Goal: Task Accomplishment & Management: Complete application form

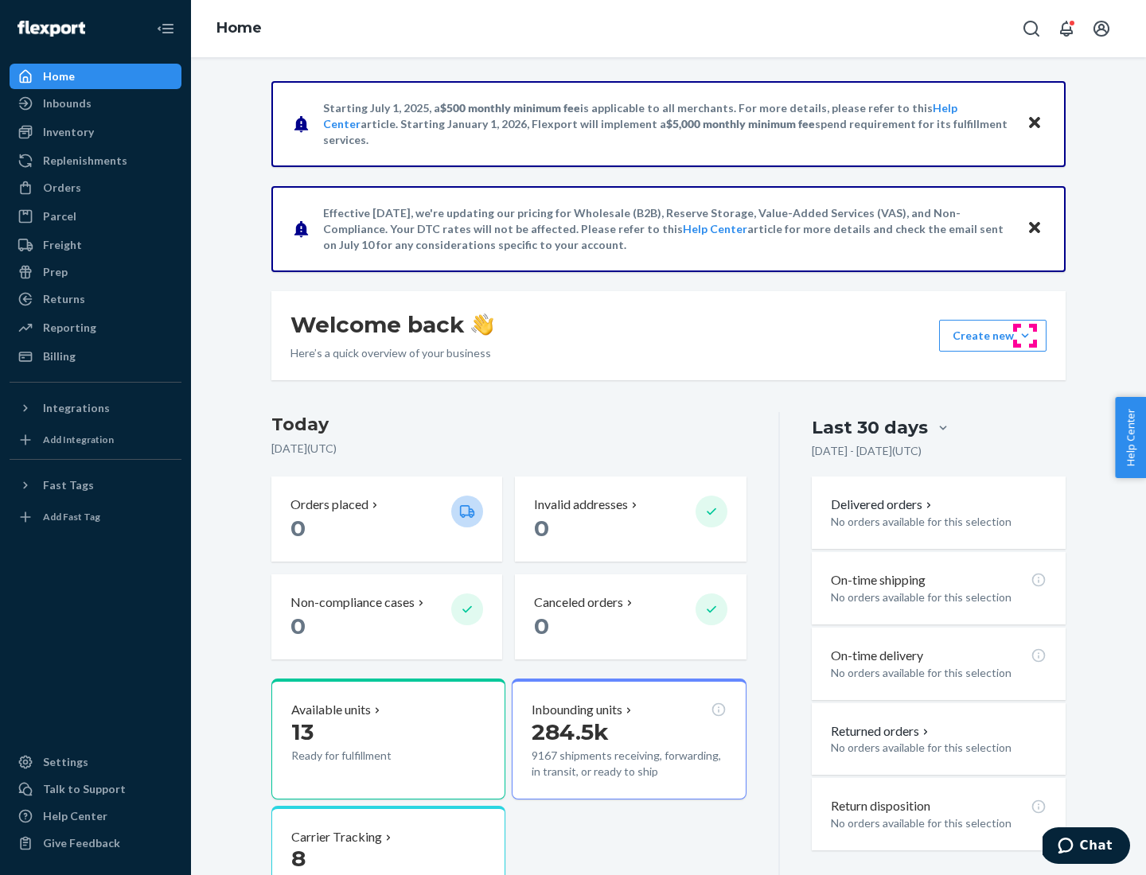
click at [1025, 336] on button "Create new Create new inbound Create new order Create new product" at bounding box center [992, 336] width 107 height 32
click at [96, 103] on div "Inbounds" at bounding box center [95, 103] width 169 height 22
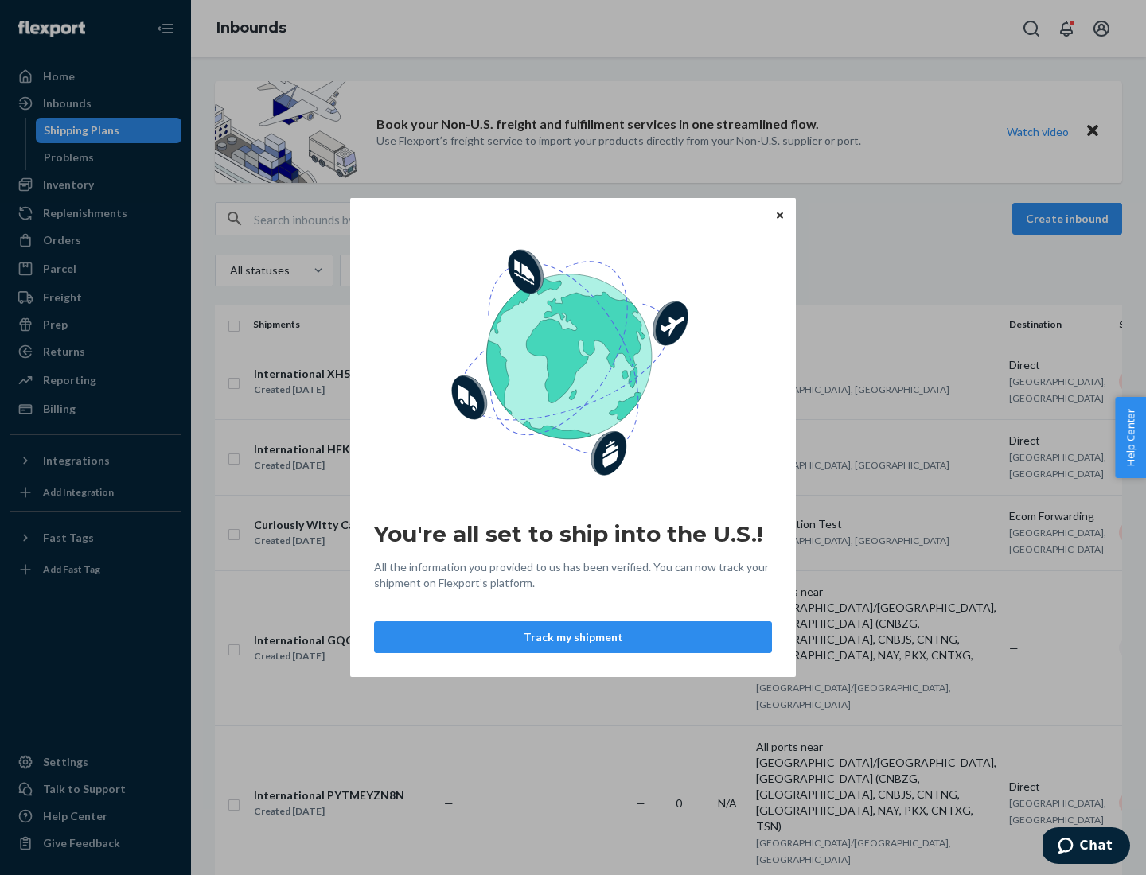
click at [779, 215] on icon "Close" at bounding box center [780, 215] width 6 height 6
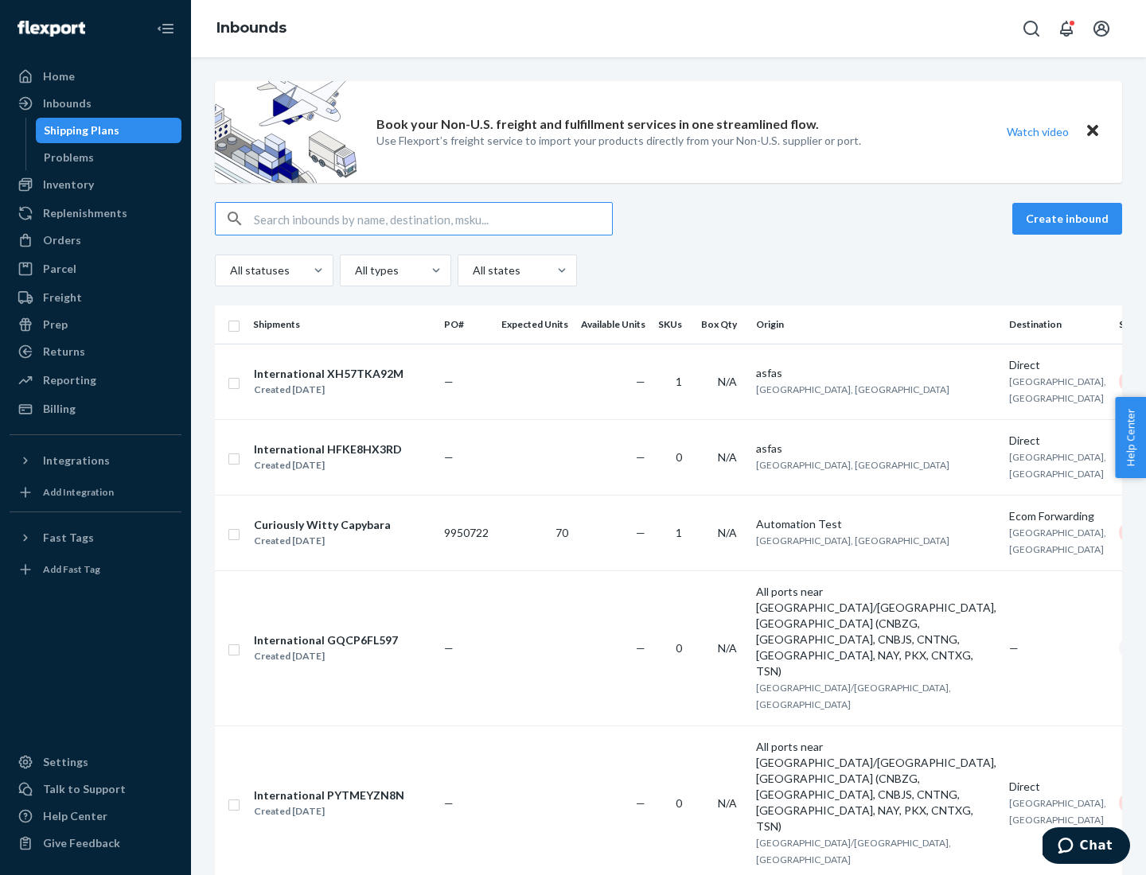
click at [1070, 219] on button "Create inbound" at bounding box center [1067, 219] width 110 height 32
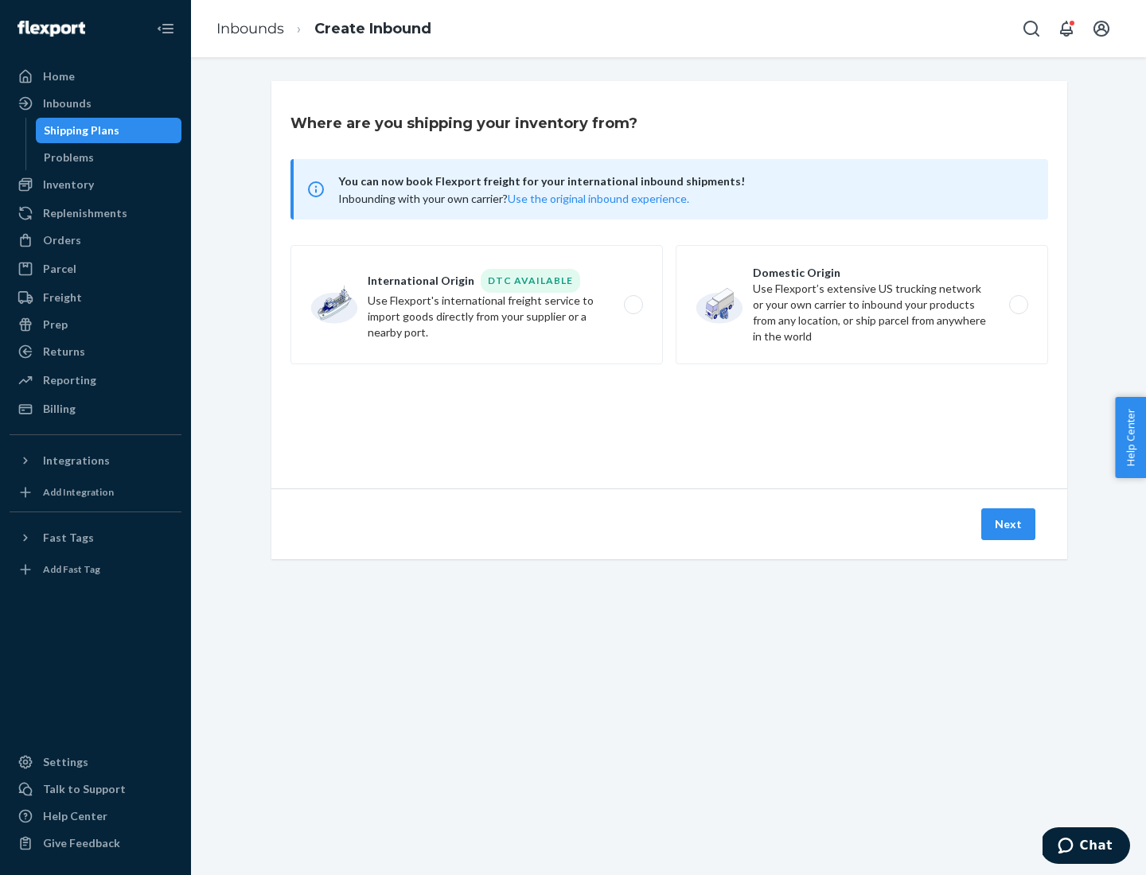
click at [862, 305] on label "Domestic Origin Use Flexport’s extensive US trucking network or your own carrie…" at bounding box center [862, 304] width 372 height 119
click at [1018, 305] on input "Domestic Origin Use Flexport’s extensive US trucking network or your own carrie…" at bounding box center [1023, 305] width 10 height 10
radio input "true"
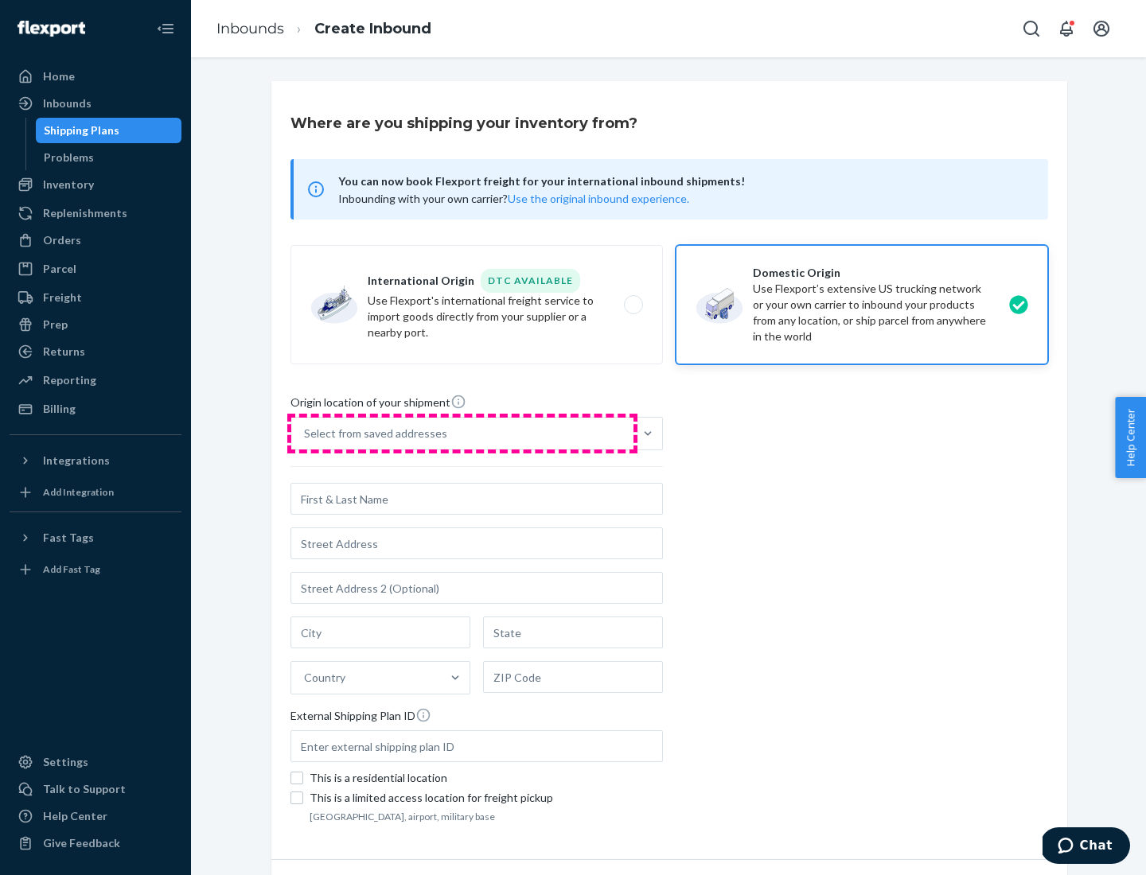
click at [462, 434] on div "Select from saved addresses" at bounding box center [462, 434] width 342 height 32
click at [306, 434] on input "Select from saved addresses" at bounding box center [305, 434] width 2 height 16
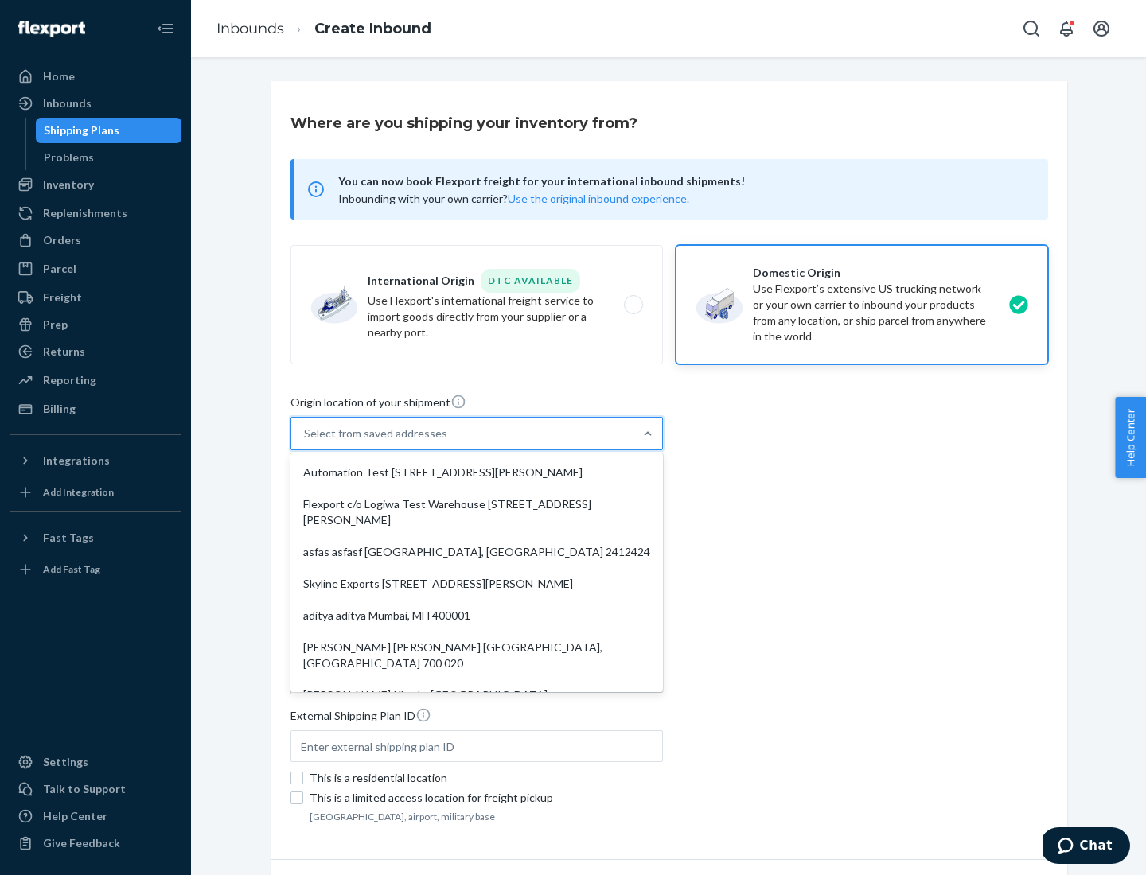
scroll to position [6, 0]
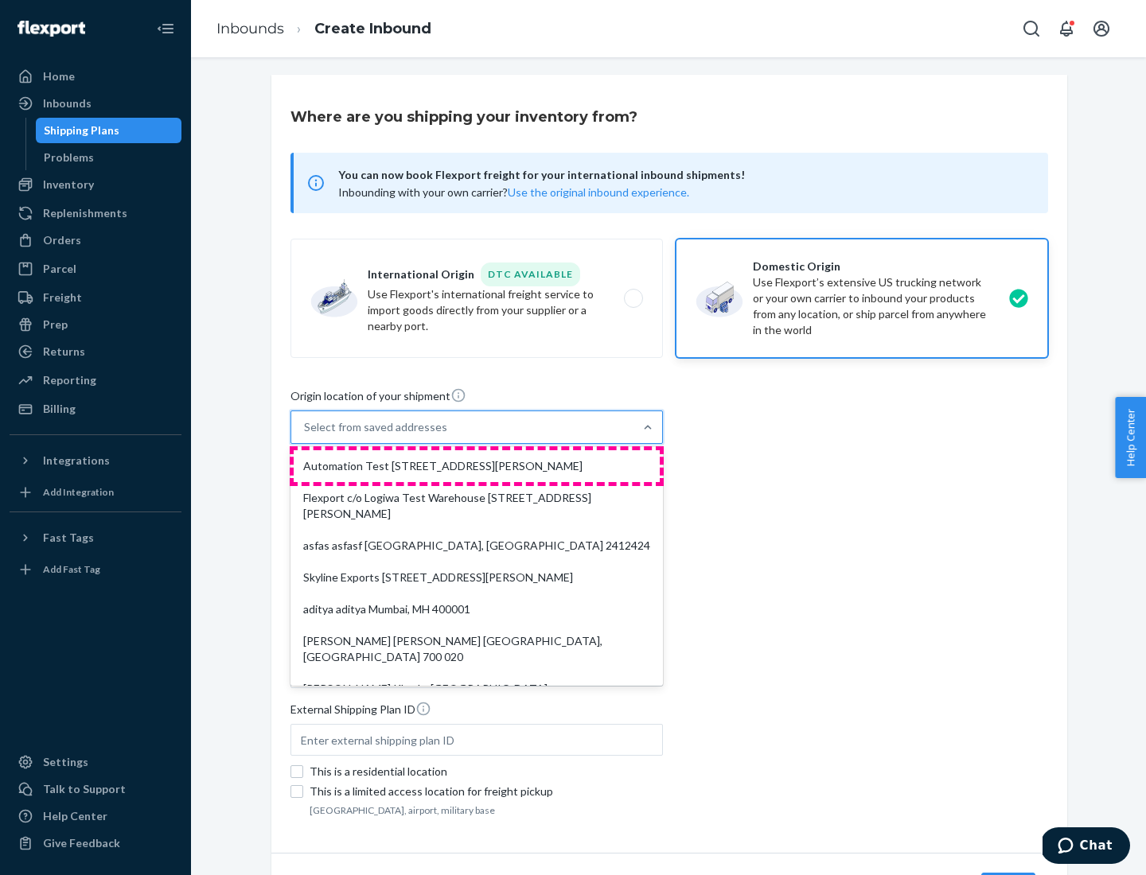
click at [477, 466] on div "Automation Test [STREET_ADDRESS][PERSON_NAME]" at bounding box center [477, 466] width 366 height 32
click at [306, 435] on input "option Automation Test [STREET_ADDRESS][PERSON_NAME]. 9 results available. Use …" at bounding box center [305, 427] width 2 height 16
type input "Automation Test"
type input "9th Floor"
type input "[GEOGRAPHIC_DATA]"
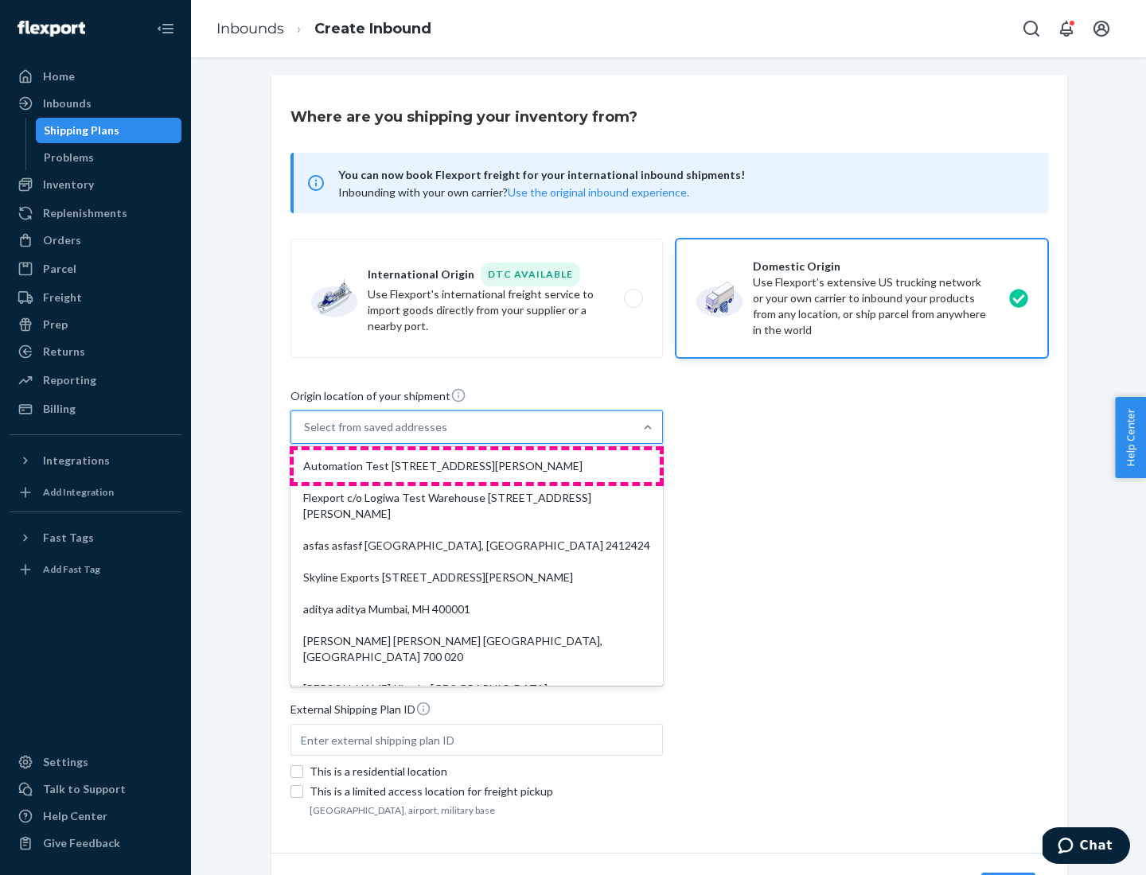
type input "CA"
type input "94104"
type input "[STREET_ADDRESS][PERSON_NAME]"
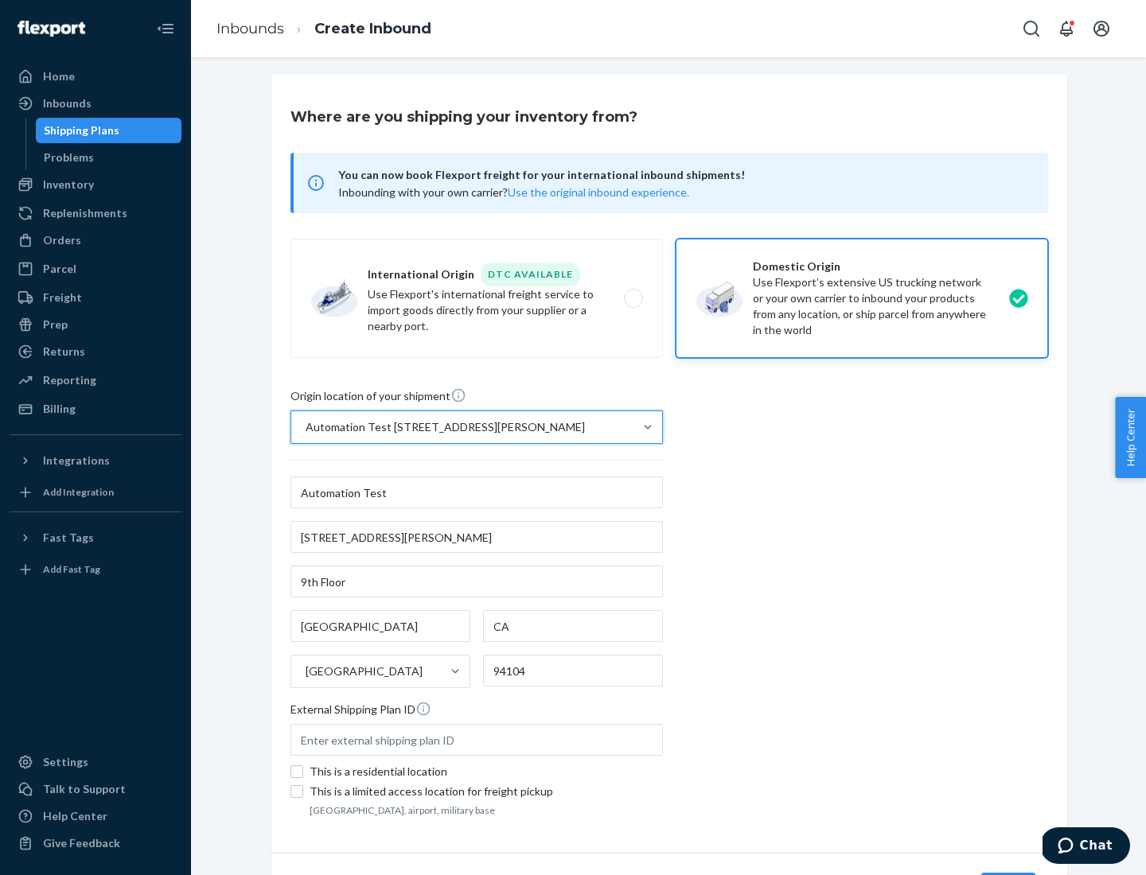
scroll to position [93, 0]
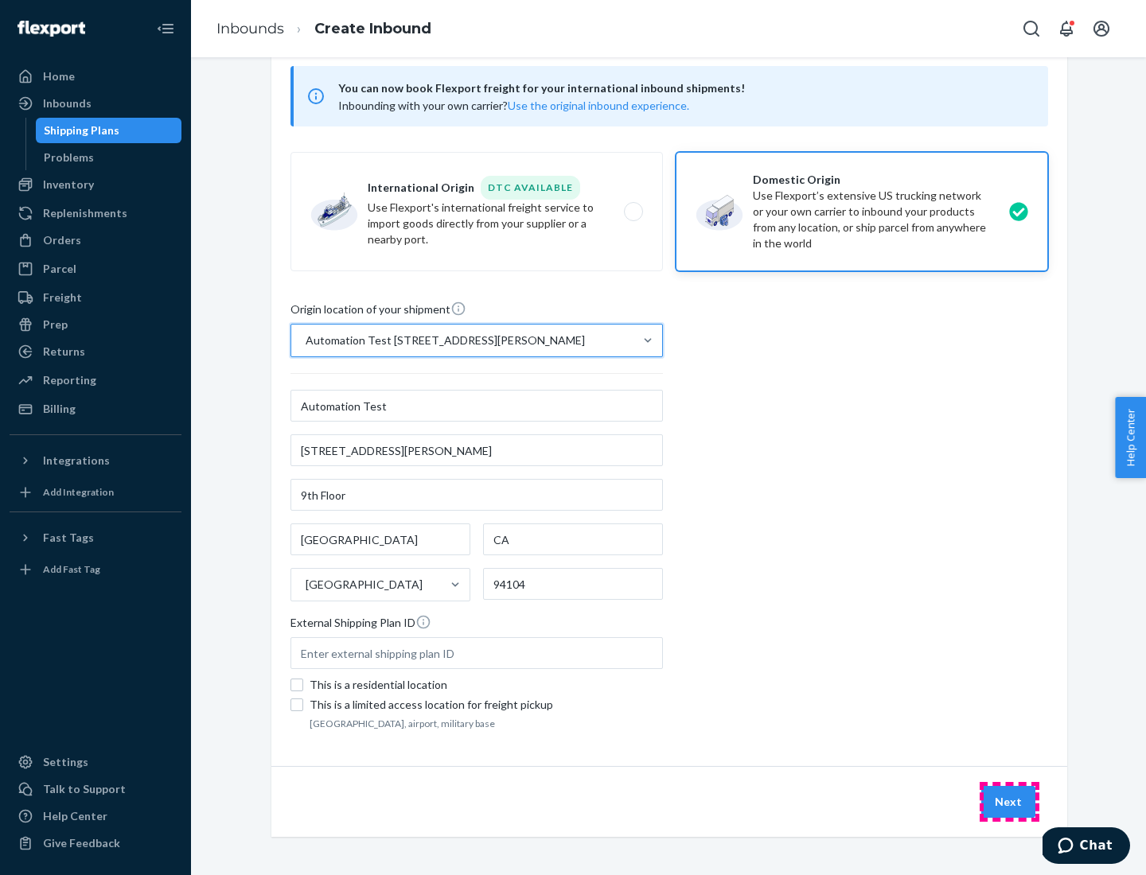
click at [1009, 802] on button "Next" at bounding box center [1008, 802] width 54 height 32
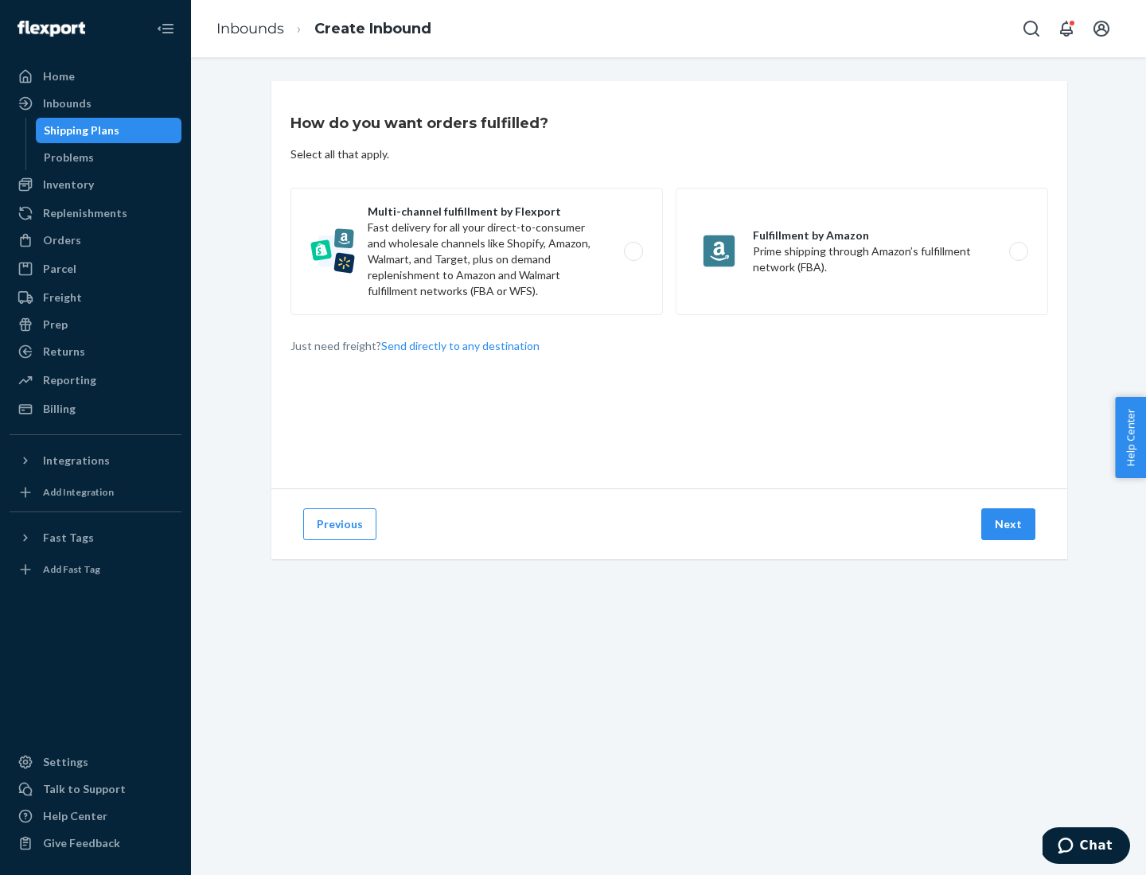
click at [477, 251] on label "Multi-channel fulfillment by Flexport Fast delivery for all your direct-to-cons…" at bounding box center [476, 251] width 372 height 127
click at [633, 251] on input "Multi-channel fulfillment by Flexport Fast delivery for all your direct-to-cons…" at bounding box center [638, 252] width 10 height 10
radio input "true"
click at [1009, 524] on button "Next" at bounding box center [1008, 525] width 54 height 32
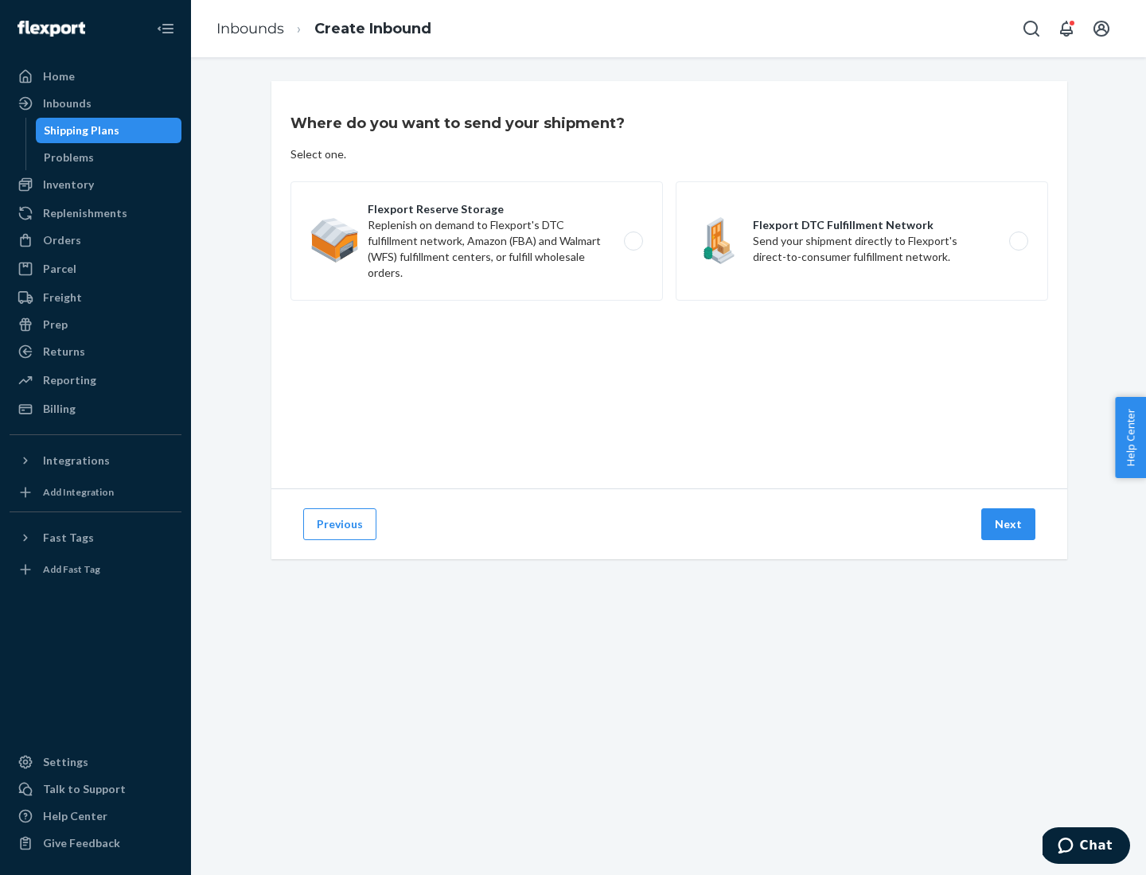
click at [477, 241] on label "Flexport Reserve Storage Replenish on demand to Flexport's DTC fulfillment netw…" at bounding box center [476, 240] width 372 height 119
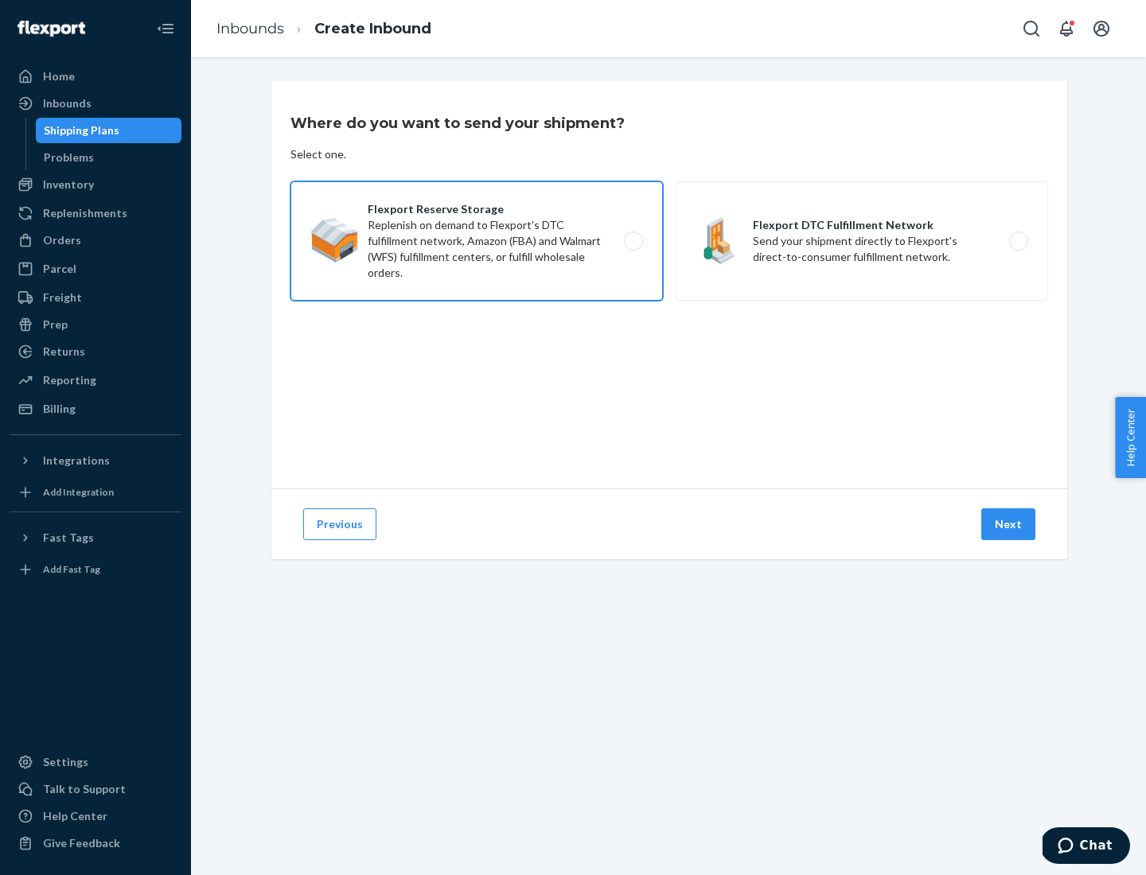
click at [633, 241] on input "Flexport Reserve Storage Replenish on demand to Flexport's DTC fulfillment netw…" at bounding box center [638, 241] width 10 height 10
radio input "true"
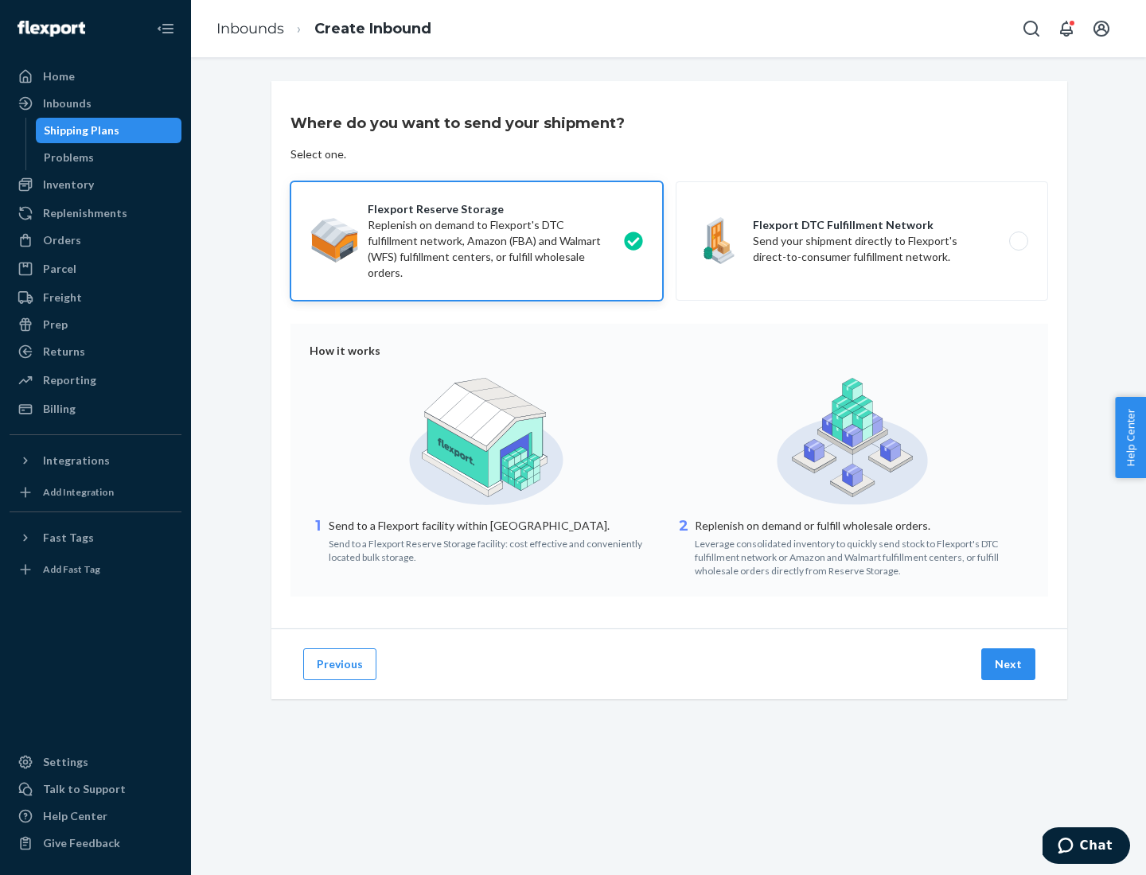
click at [1009, 665] on button "Next" at bounding box center [1008, 665] width 54 height 32
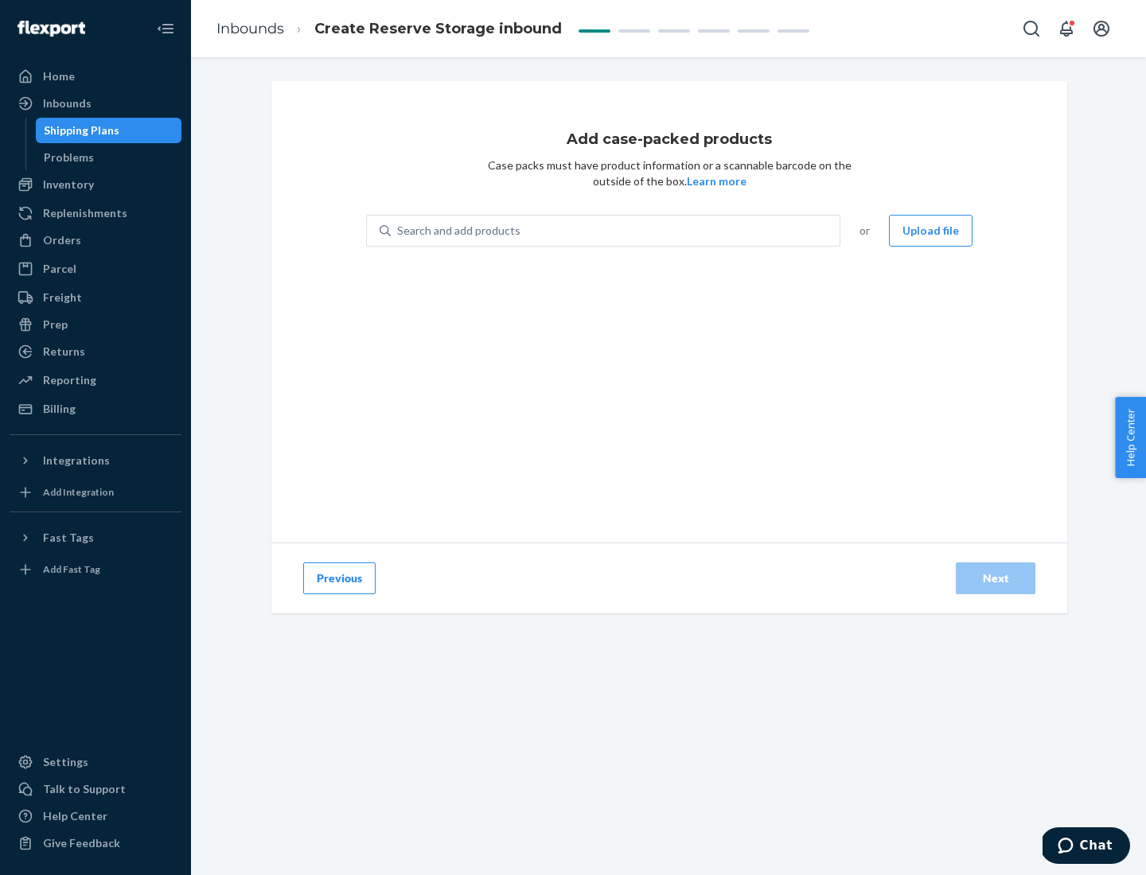
click at [616, 231] on div "Search and add products" at bounding box center [615, 230] width 449 height 29
click at [399, 231] on input "Search and add products" at bounding box center [398, 231] width 2 height 16
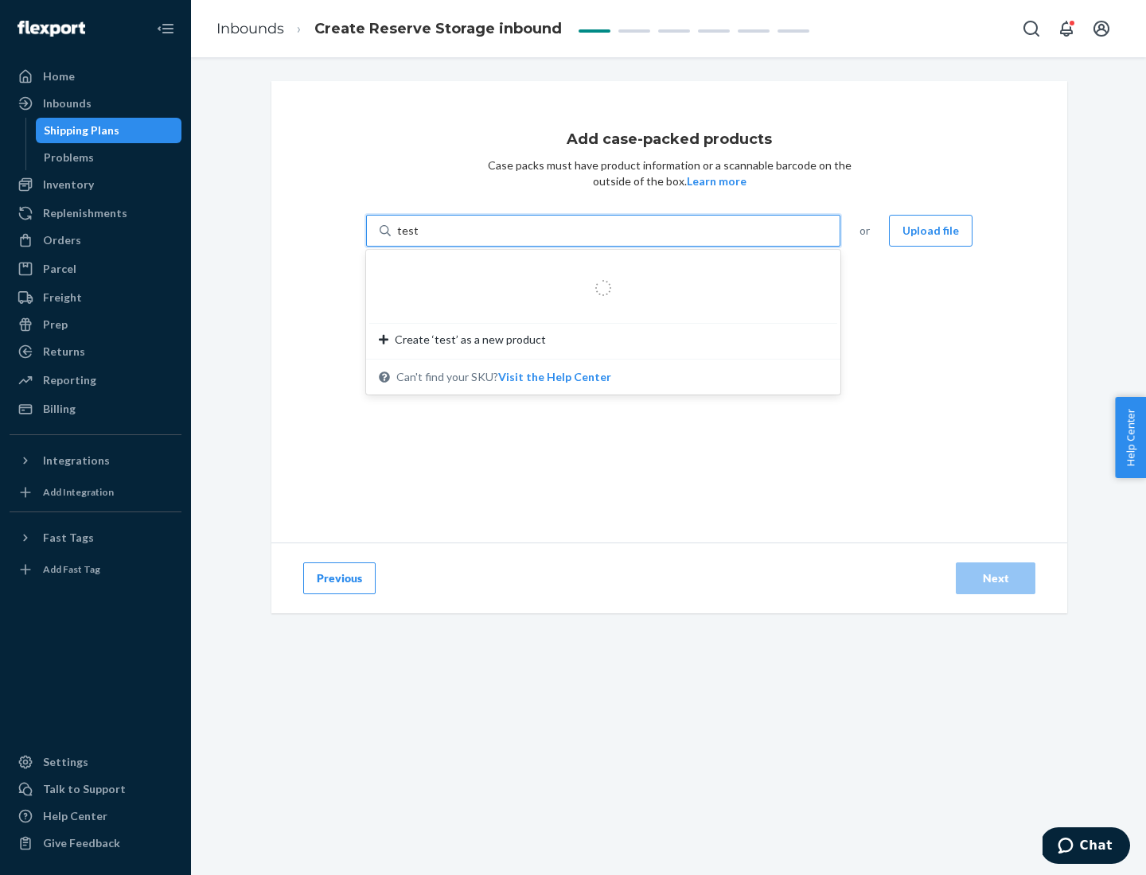
type input "test-syn"
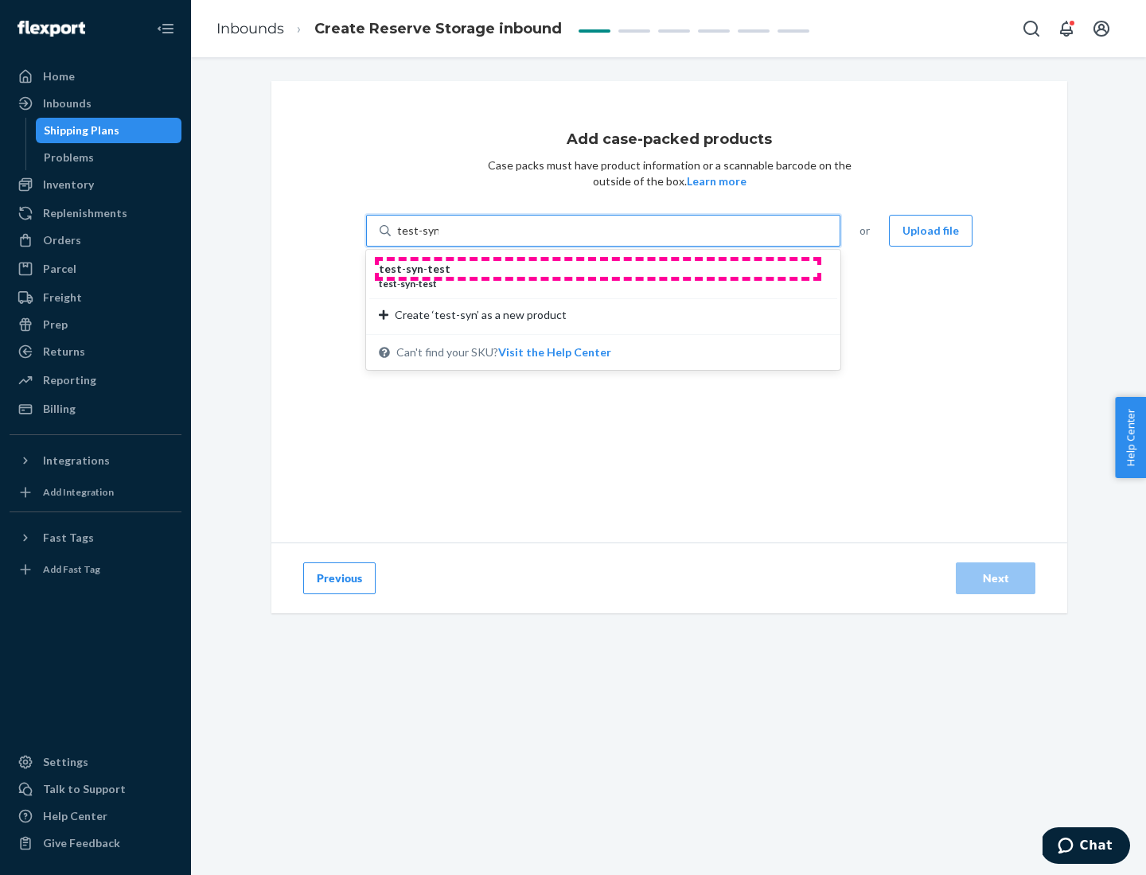
click at [598, 269] on div "test - syn - test" at bounding box center [597, 269] width 436 height 16
click at [439, 239] on input "test-syn" at bounding box center [417, 231] width 41 height 16
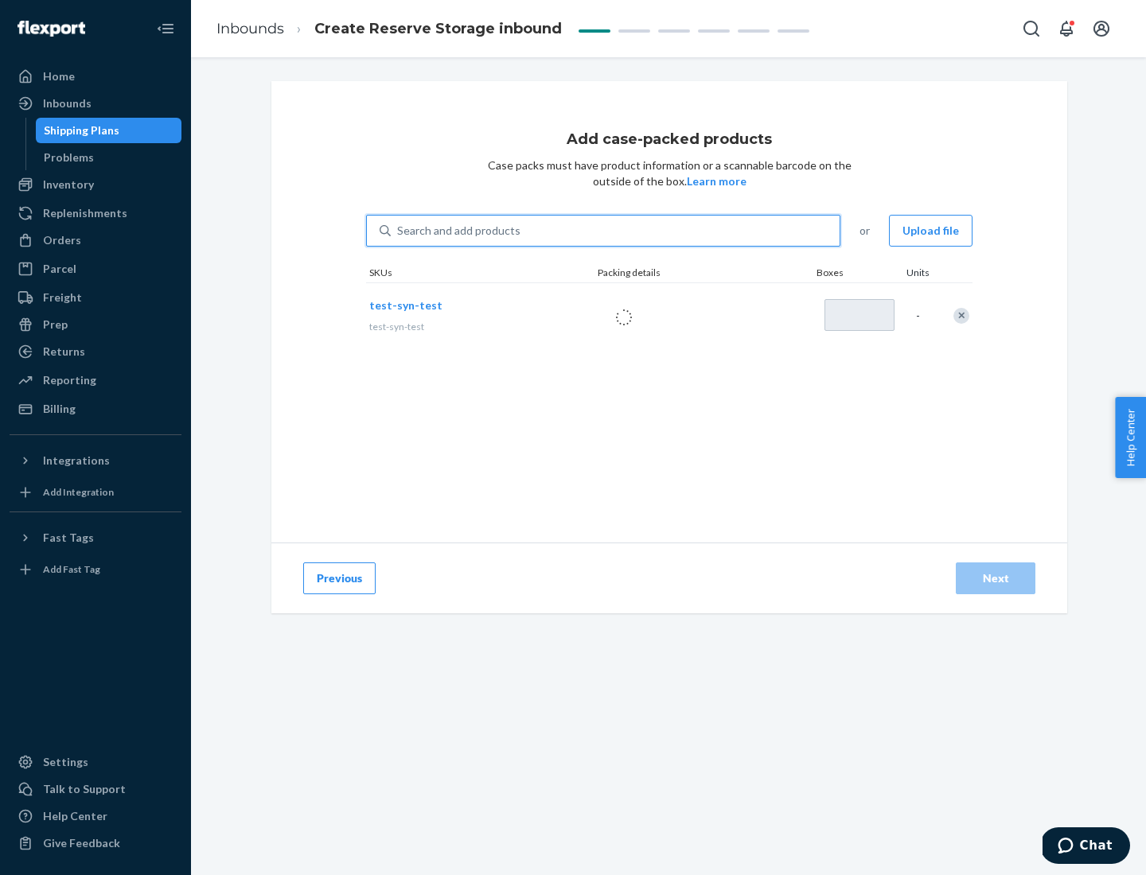
type input "1"
click at [996, 579] on div "Next" at bounding box center [995, 579] width 53 height 16
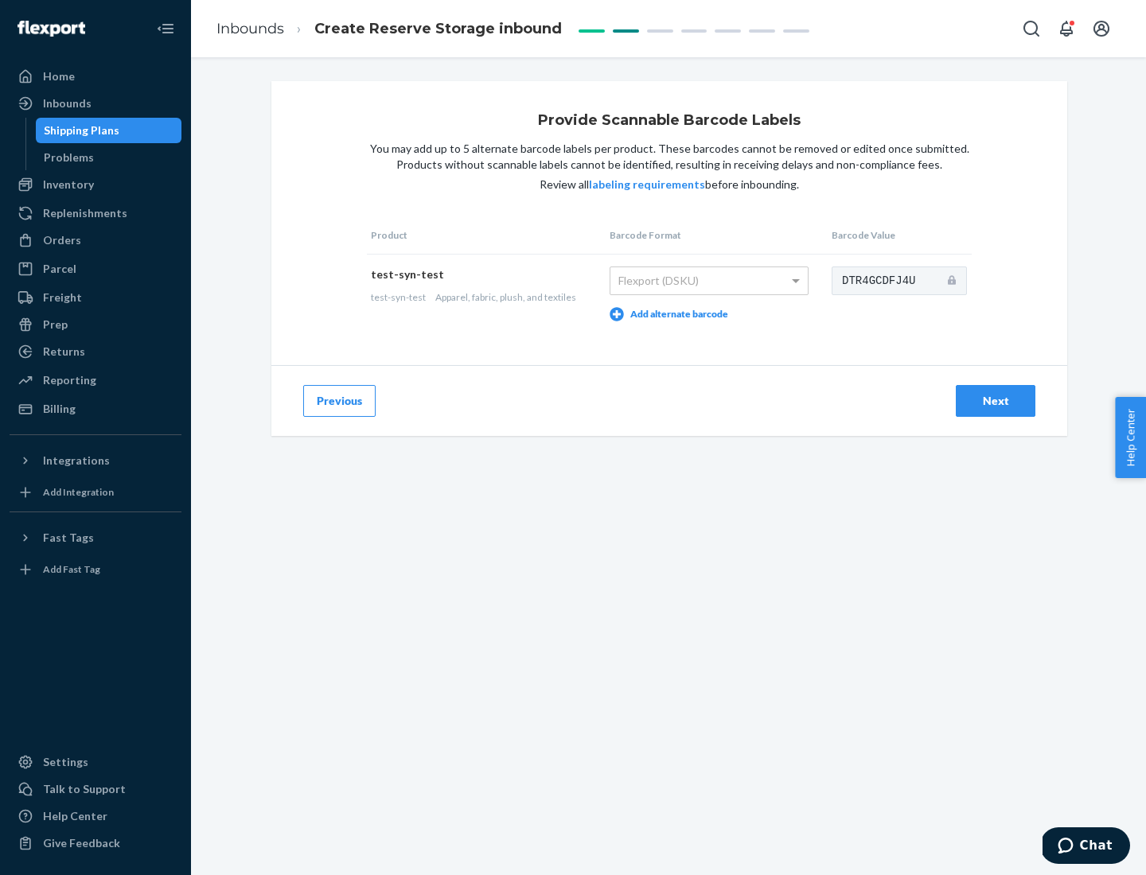
click at [996, 400] on div "Next" at bounding box center [995, 401] width 53 height 16
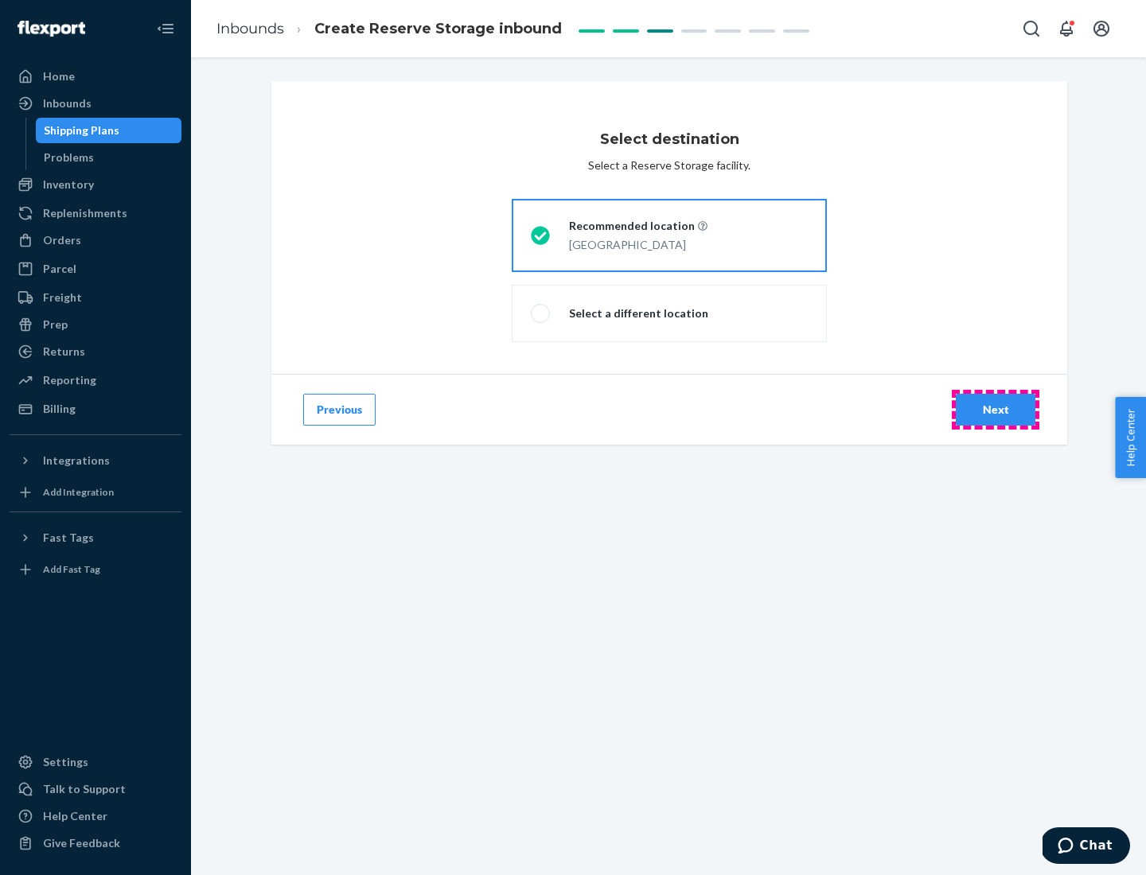
click at [996, 410] on div "Next" at bounding box center [995, 410] width 53 height 16
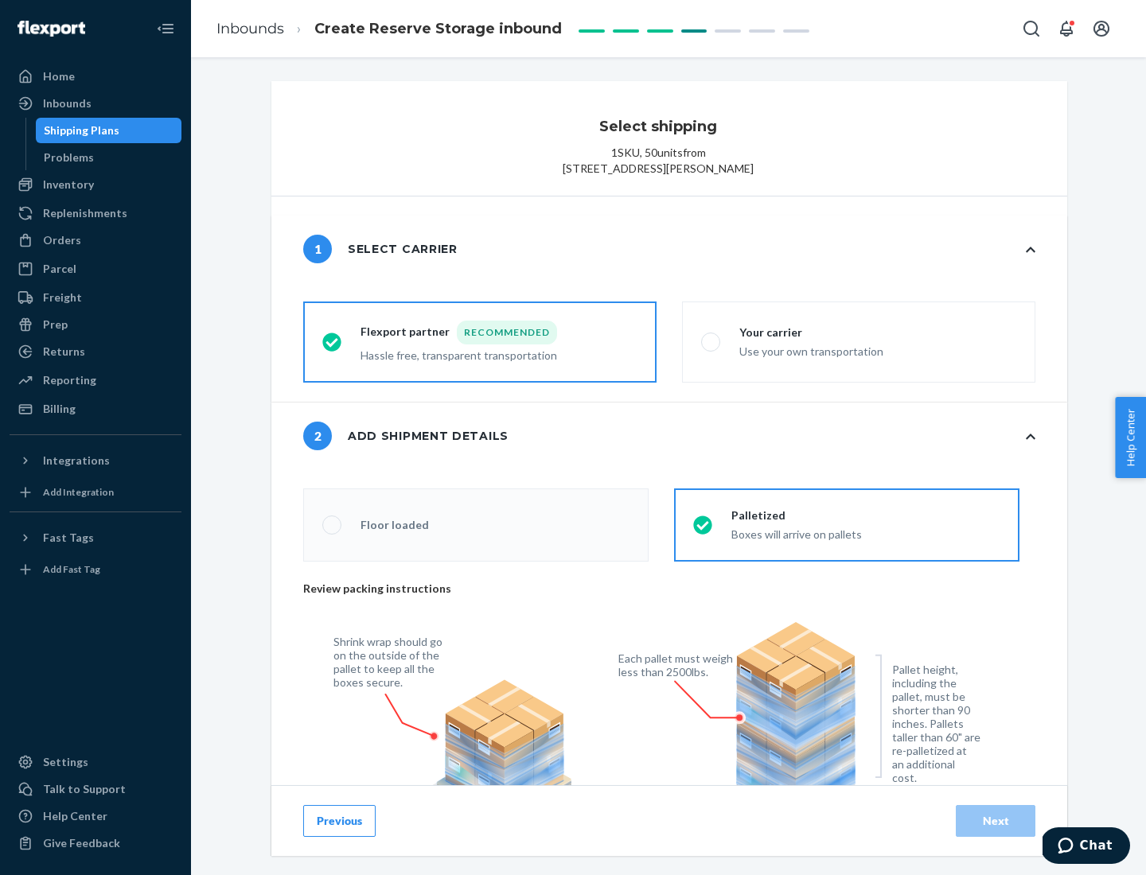
radio input "false"
type input "1"
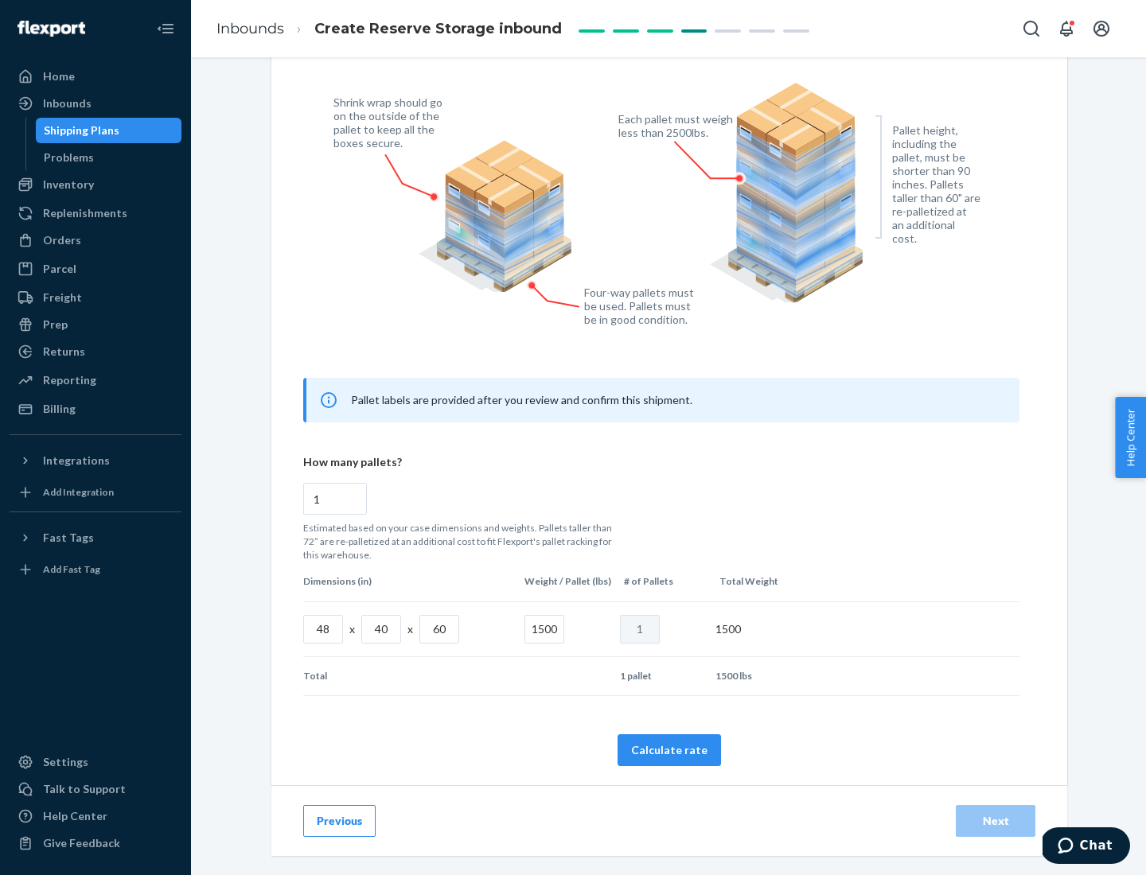
click at [669, 750] on button "Calculate rate" at bounding box center [669, 751] width 103 height 32
radio input "false"
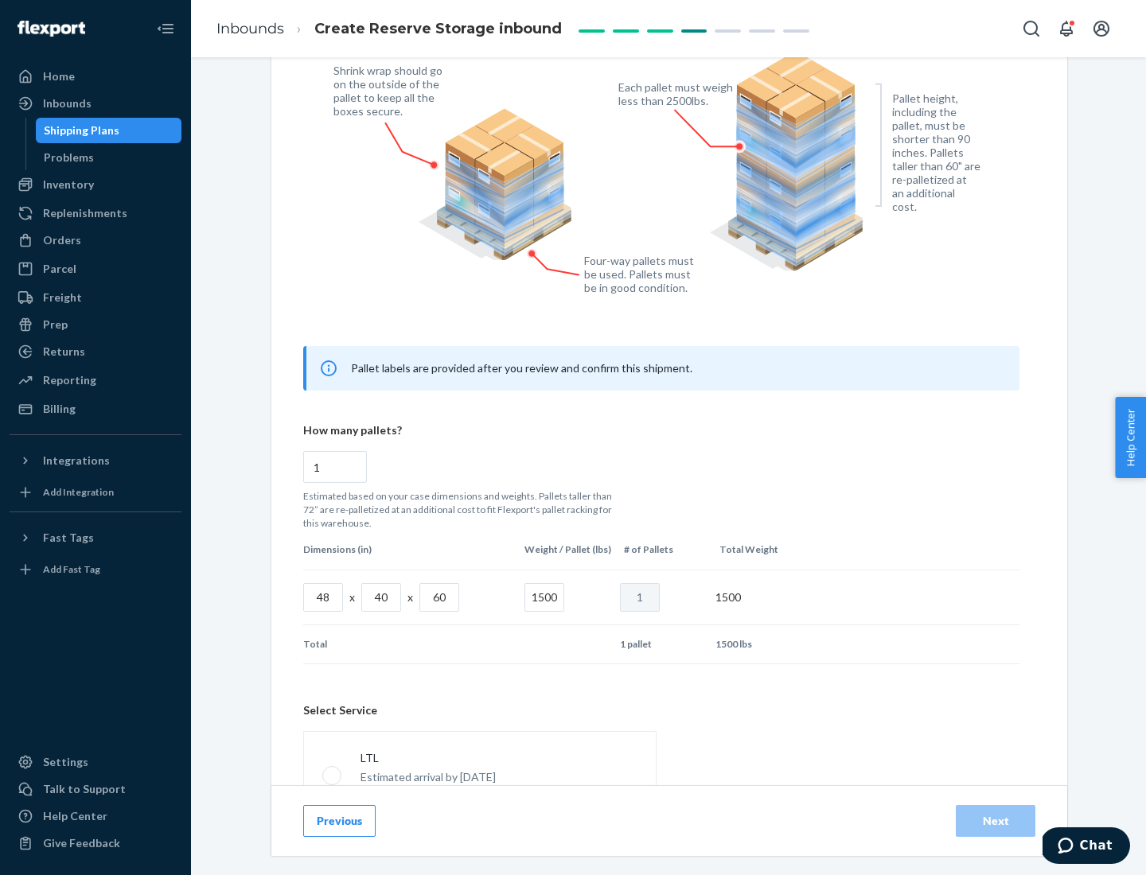
scroll to position [704, 0]
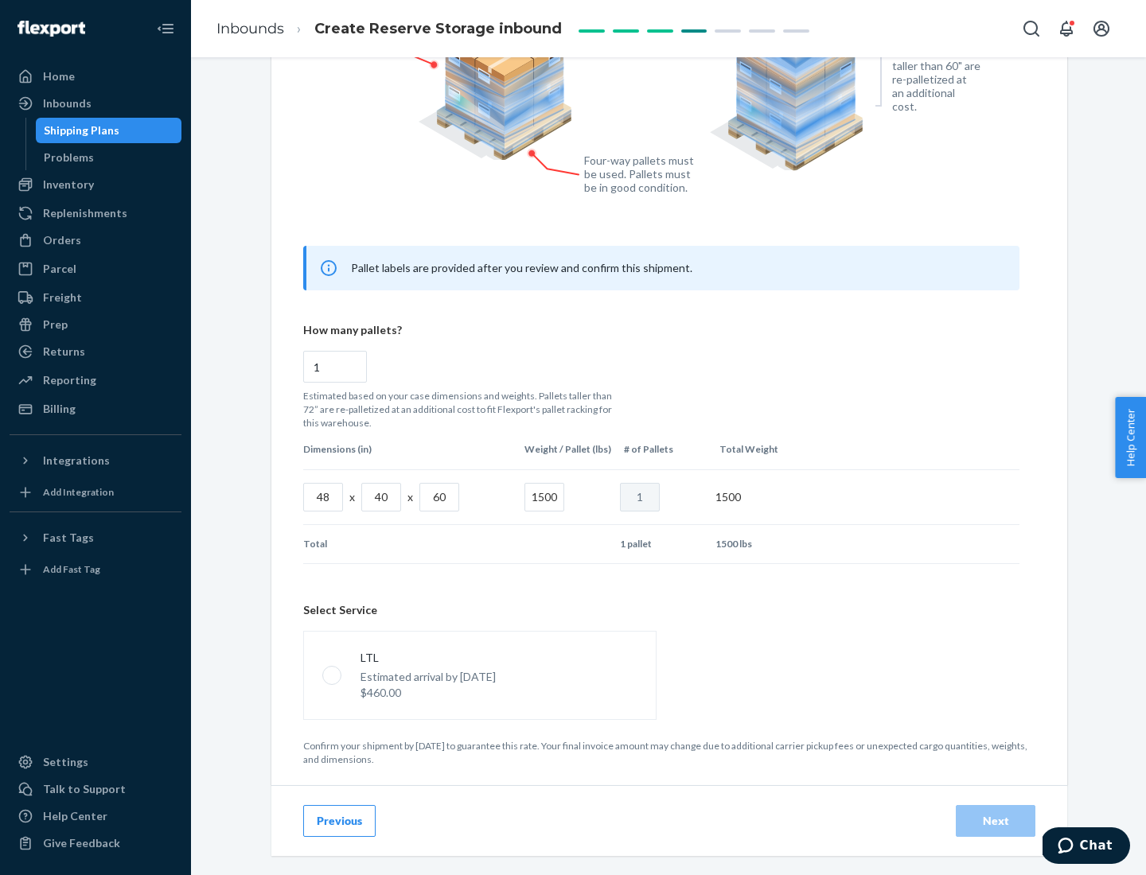
click at [479, 675] on p "Estimated arrival by [DATE]" at bounding box center [428, 677] width 135 height 16
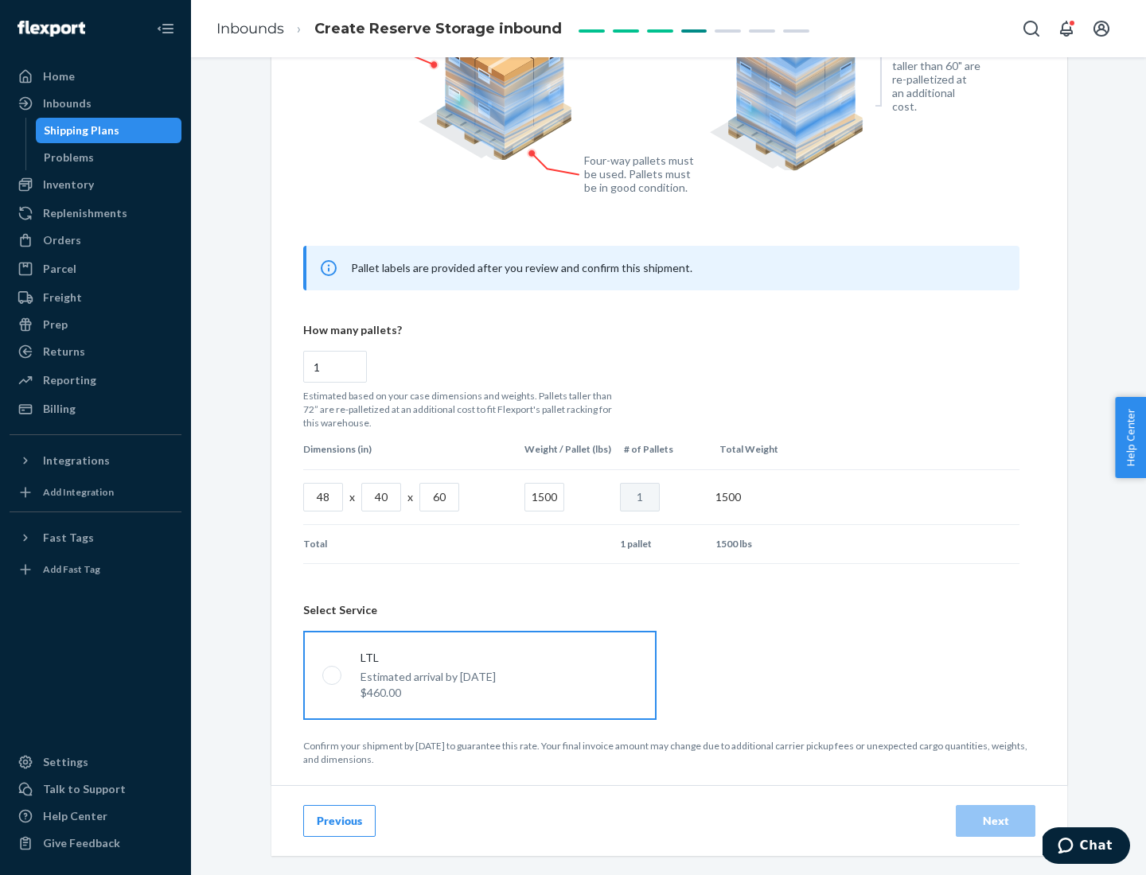
click at [333, 675] on input "LTL Estimated arrival by [DATE] $460.00" at bounding box center [327, 675] width 10 height 10
radio input "true"
radio input "false"
click at [996, 821] on div "Next" at bounding box center [995, 821] width 53 height 16
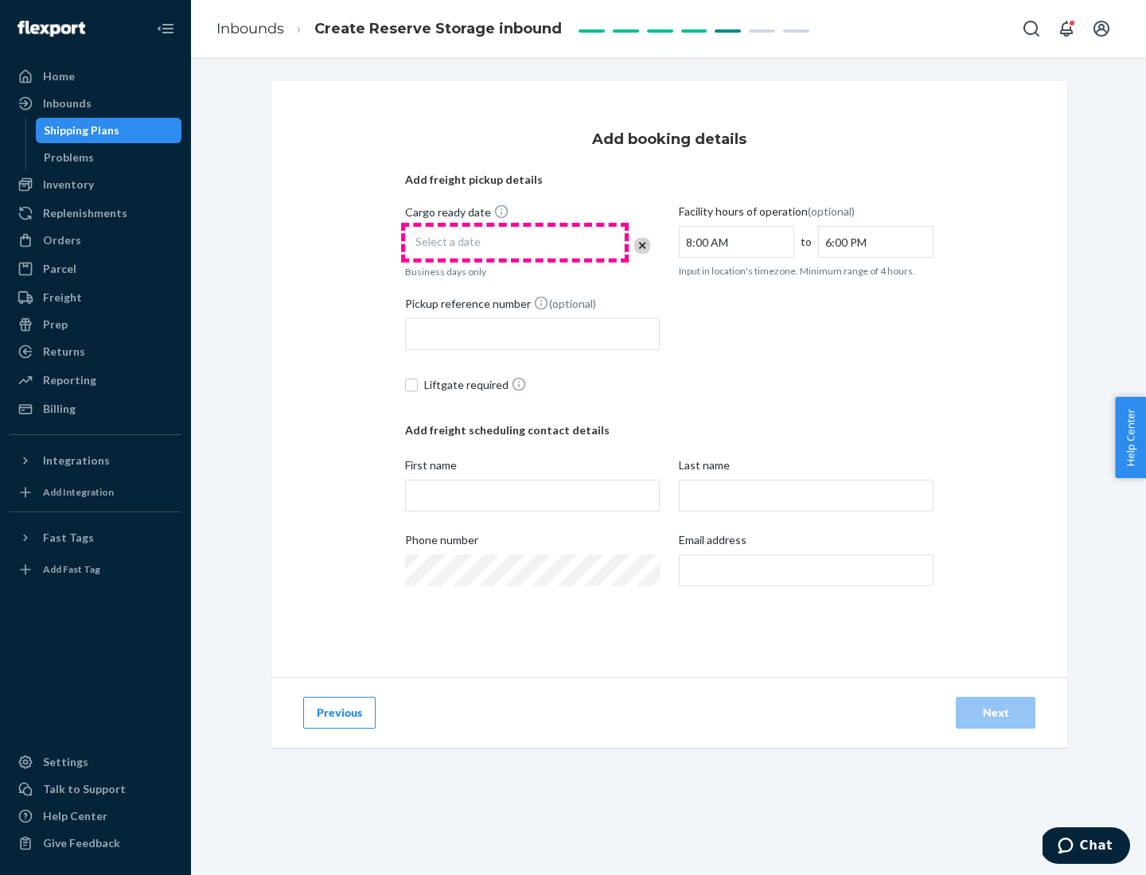
click at [515, 243] on div "Select a date" at bounding box center [515, 243] width 220 height 32
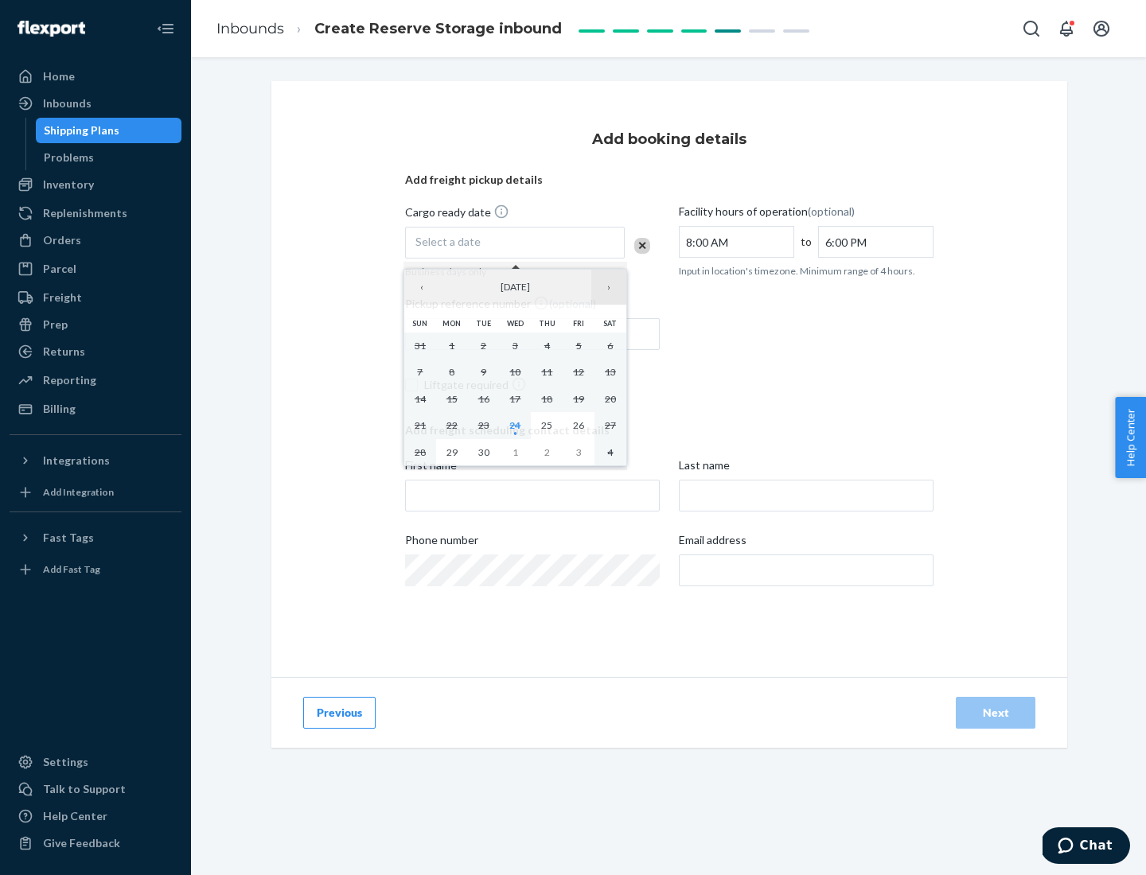
click at [609, 287] on button "›" at bounding box center [608, 287] width 35 height 35
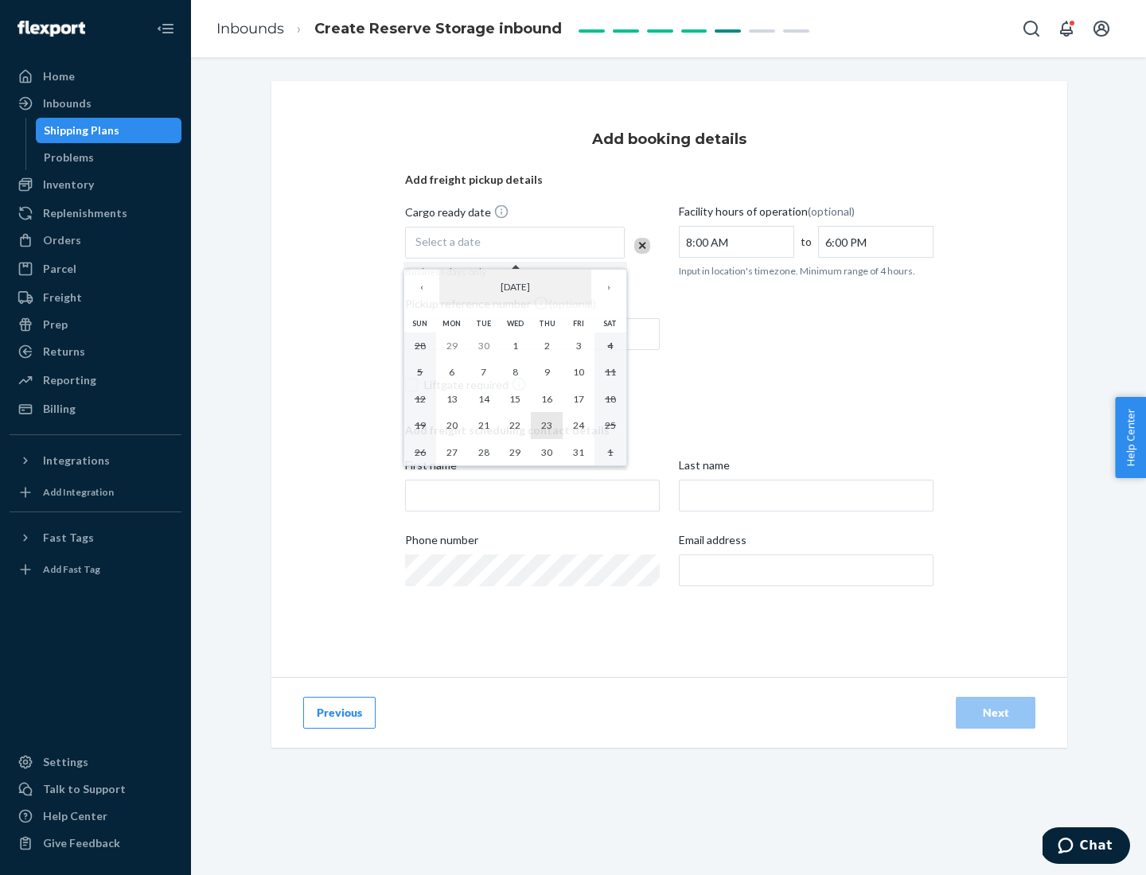
click at [547, 425] on abbr "23" at bounding box center [546, 425] width 11 height 12
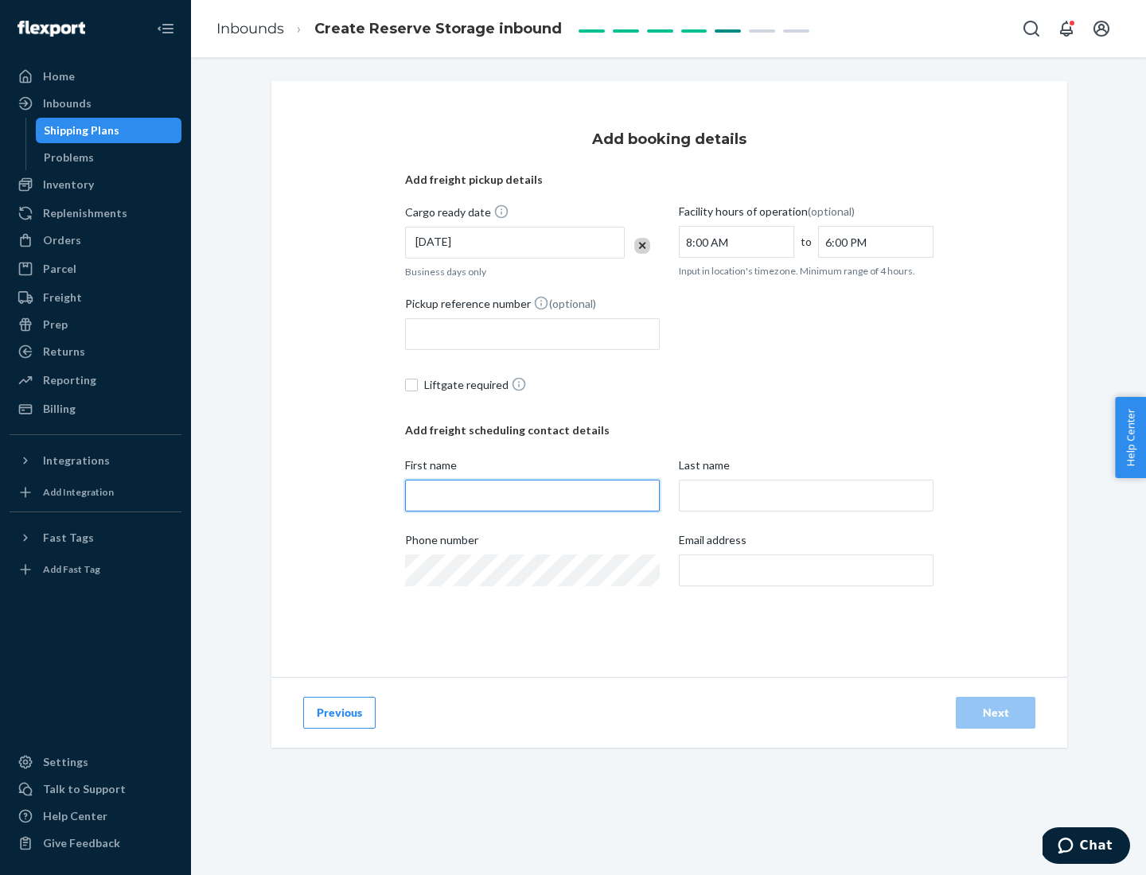
click at [532, 496] on input "First name" at bounding box center [532, 496] width 255 height 32
type input "[PERSON_NAME]"
click at [806, 496] on input "Last name" at bounding box center [806, 496] width 255 height 32
type input "Doe"
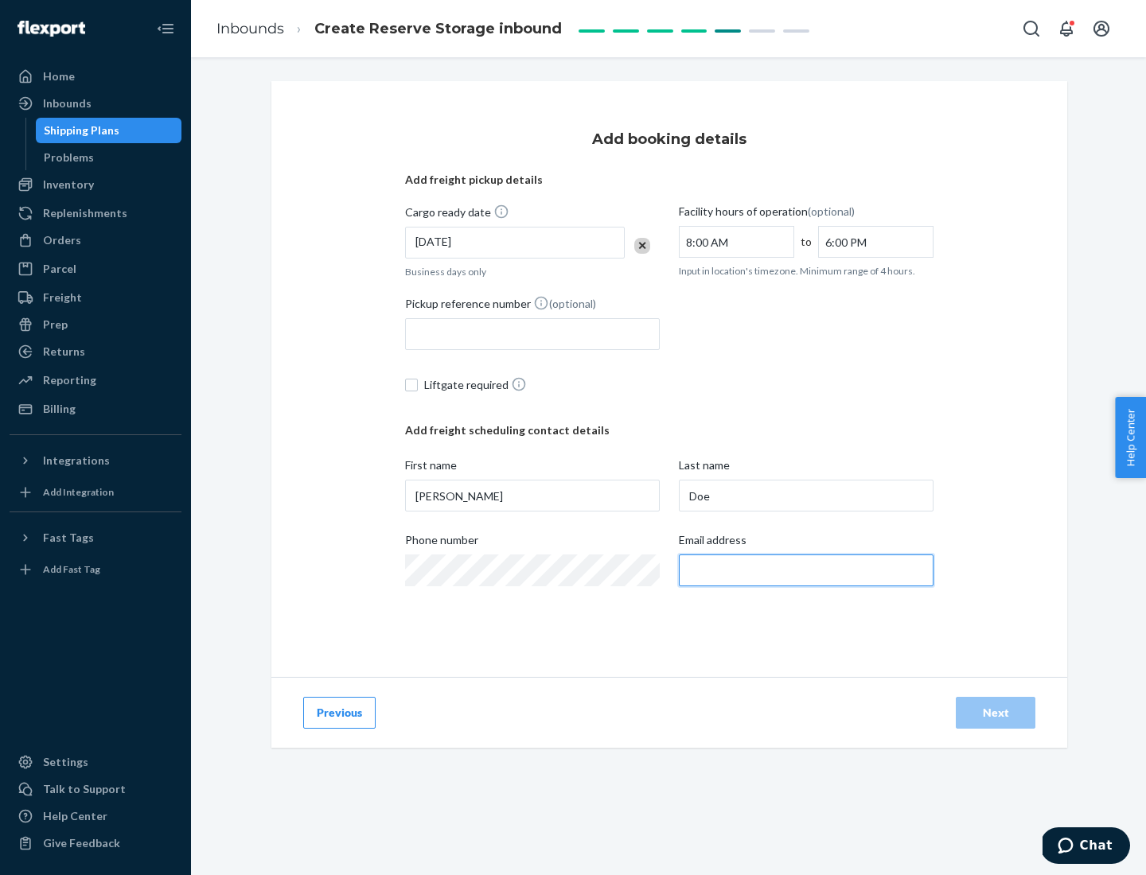
click at [806, 571] on input "Email address" at bounding box center [806, 571] width 255 height 32
type input "[EMAIL_ADDRESS][DOMAIN_NAME]"
click at [996, 713] on div "Next" at bounding box center [995, 713] width 53 height 16
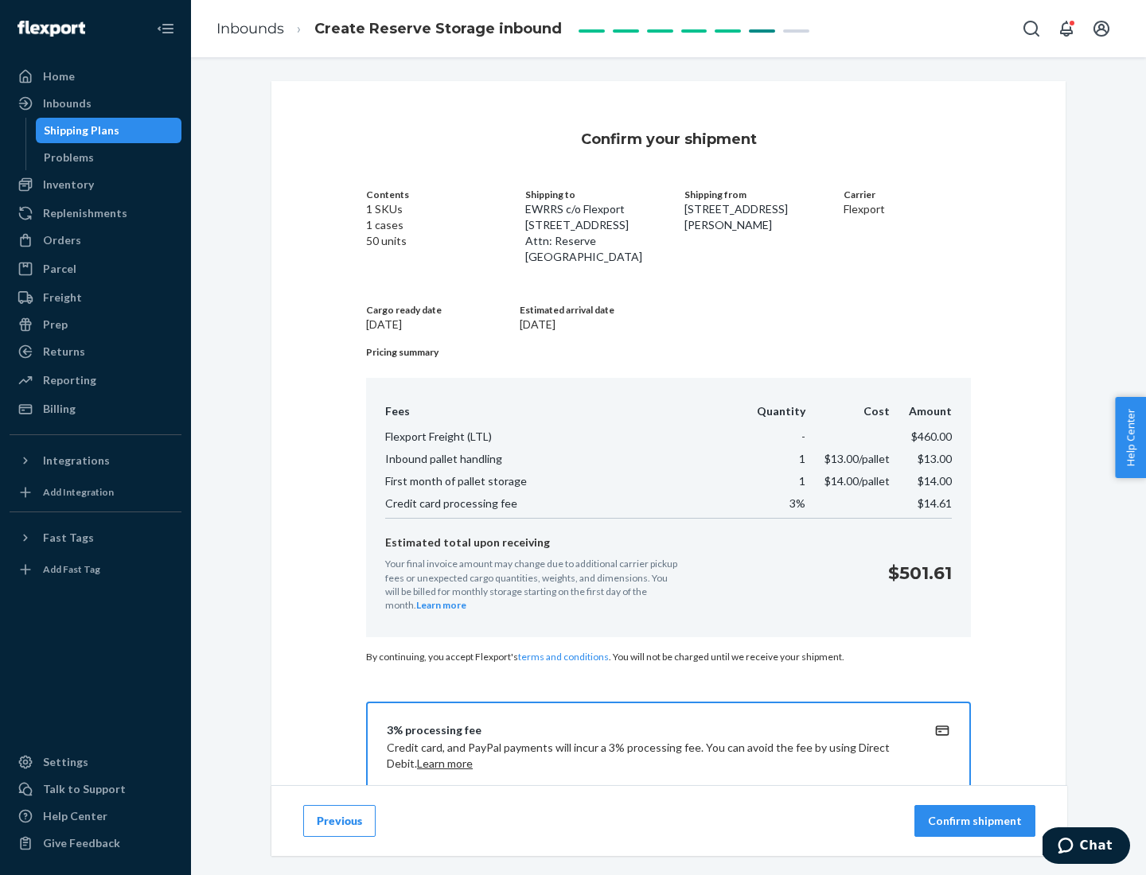
scroll to position [229, 0]
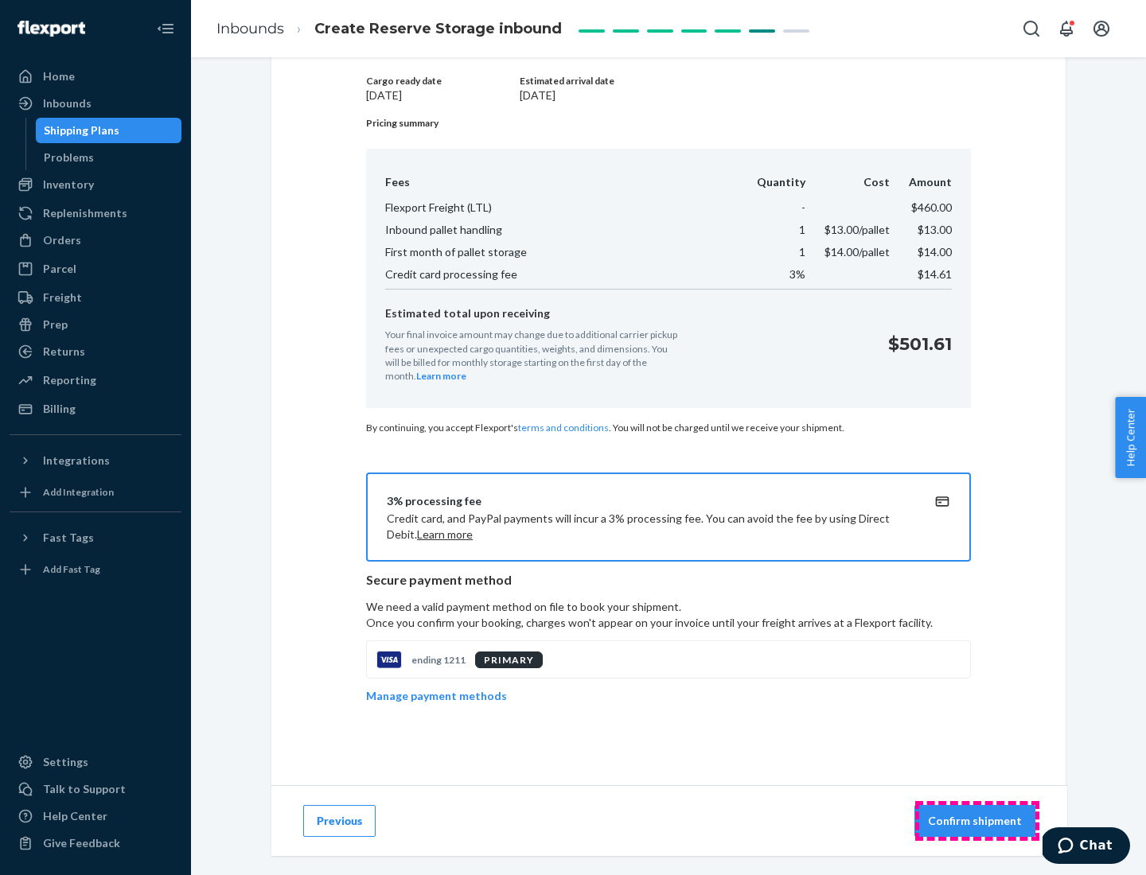
click at [977, 821] on p "Confirm shipment" at bounding box center [975, 821] width 94 height 16
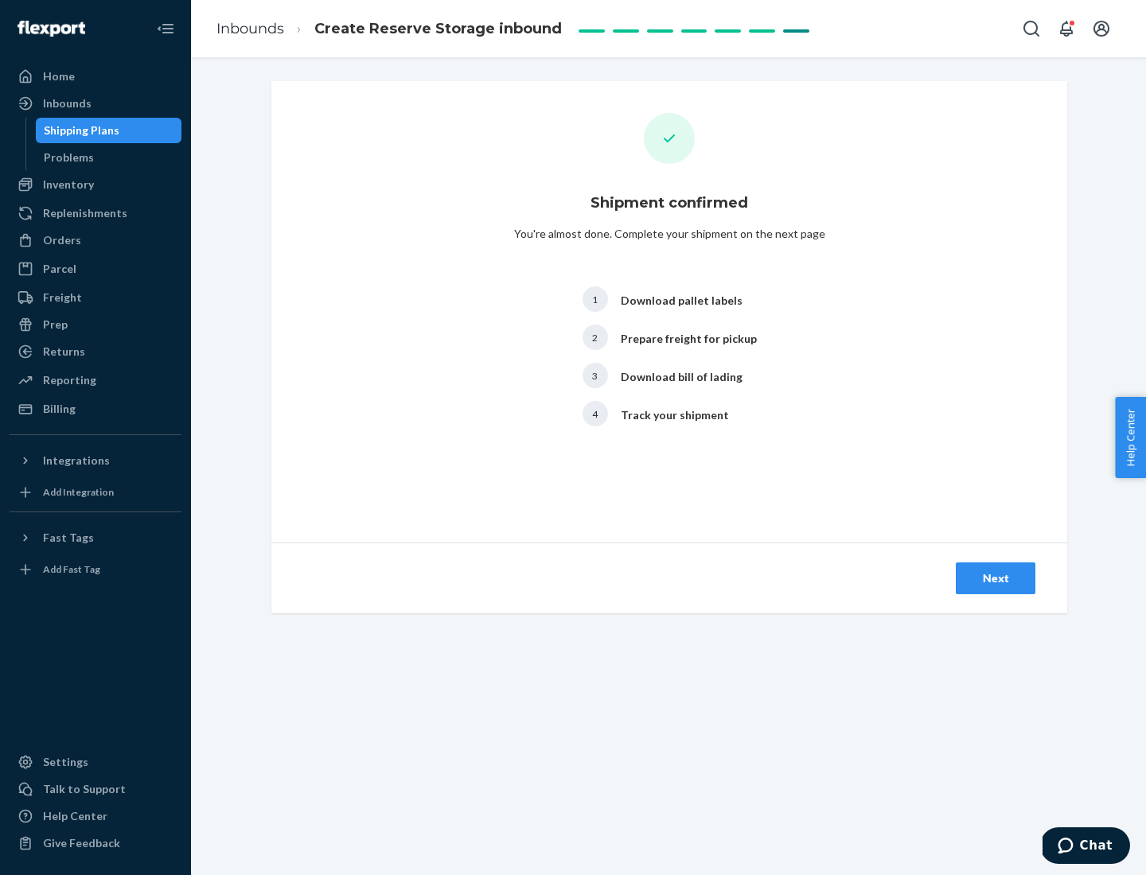
click at [996, 579] on div "Next" at bounding box center [995, 579] width 53 height 16
